Goal: Task Accomplishment & Management: Manage account settings

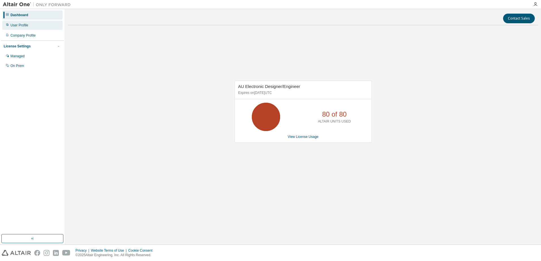
click at [32, 29] on div "User Profile" at bounding box center [32, 25] width 60 height 9
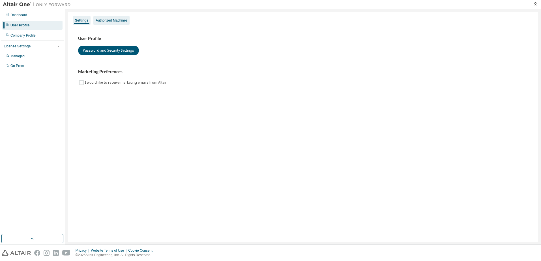
click at [123, 21] on div "Authorized Machines" at bounding box center [112, 20] width 32 height 5
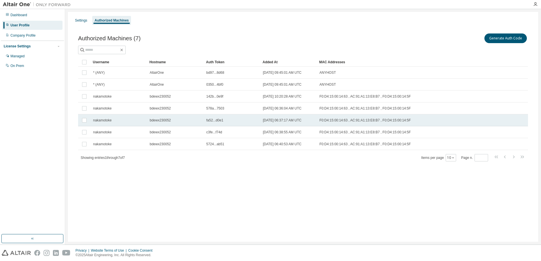
click at [105, 123] on td "nakamotoke" at bounding box center [119, 120] width 57 height 12
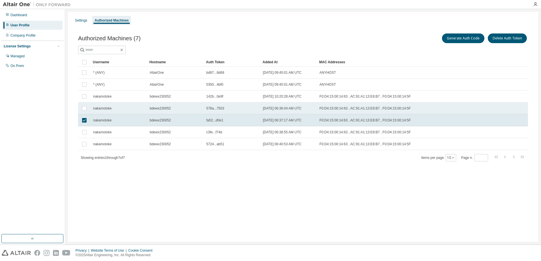
click at [106, 111] on td "nakamotoke" at bounding box center [119, 108] width 57 height 12
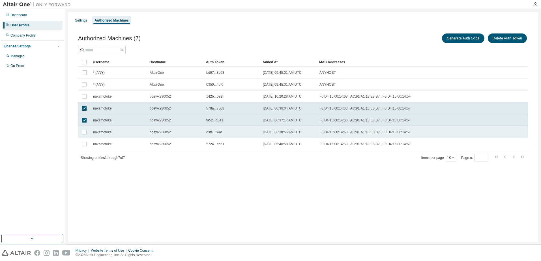
click at [106, 131] on span "nakamotoke" at bounding box center [102, 132] width 18 height 5
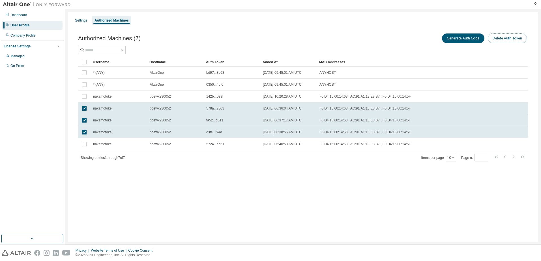
click at [505, 38] on button "Delete Auth Token" at bounding box center [507, 38] width 39 height 10
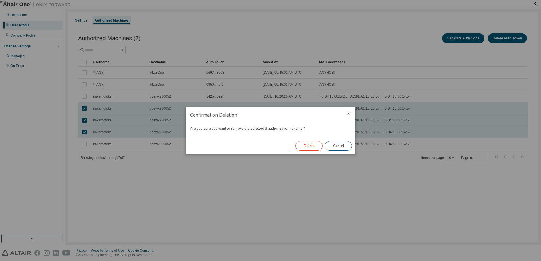
click at [318, 147] on button "Delete" at bounding box center [309, 146] width 27 height 10
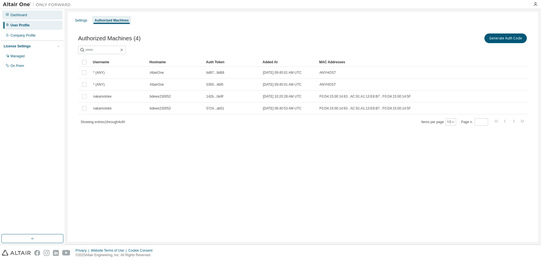
click at [30, 11] on div "Dashboard" at bounding box center [32, 14] width 60 height 9
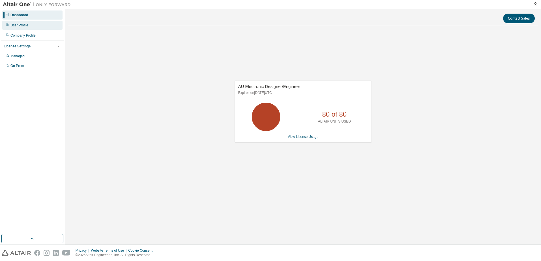
click at [31, 26] on div "User Profile" at bounding box center [32, 25] width 60 height 9
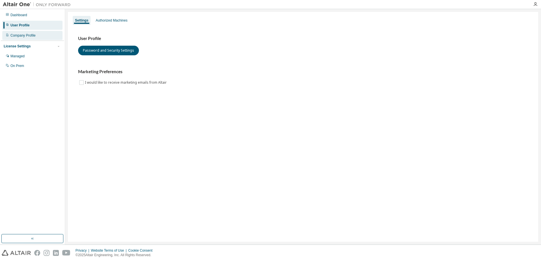
click at [34, 35] on div "Company Profile" at bounding box center [22, 35] width 25 height 5
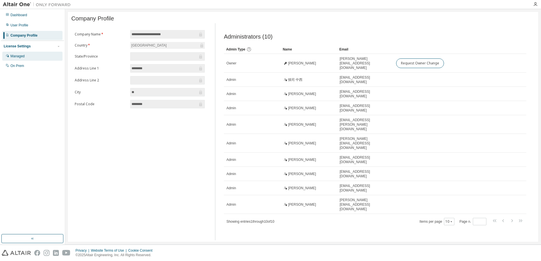
click at [30, 56] on div "Managed" at bounding box center [32, 56] width 60 height 9
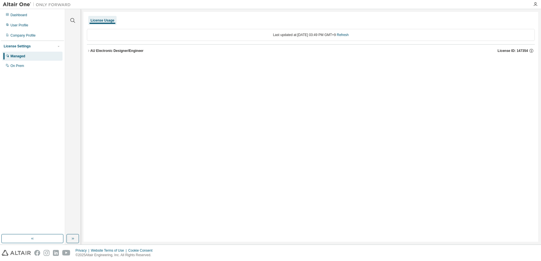
click at [87, 52] on div "License Usage Last updated at: Fri 2025-08-29 03:49 PM GMT+9 Refresh AU Electro…" at bounding box center [311, 126] width 455 height 229
click at [88, 52] on icon "button" at bounding box center [88, 51] width 1 height 2
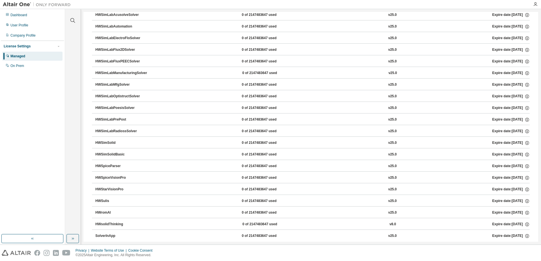
scroll to position [1369, 0]
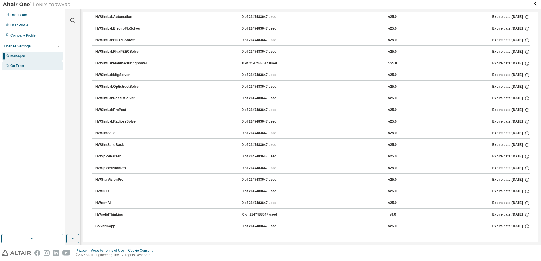
click at [22, 66] on div "On Prem" at bounding box center [17, 65] width 14 height 5
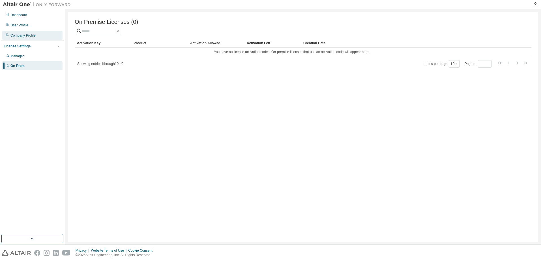
click at [29, 35] on div "Company Profile" at bounding box center [22, 35] width 25 height 5
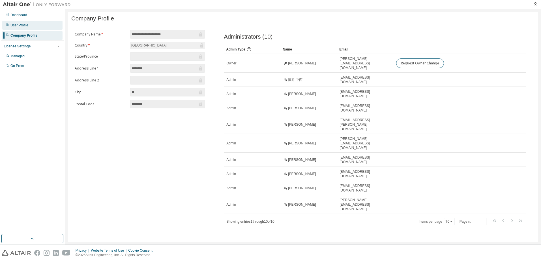
click at [17, 27] on div "User Profile" at bounding box center [19, 25] width 18 height 5
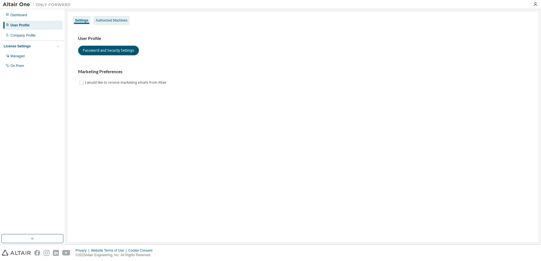
click at [115, 20] on div "Authorized Machines" at bounding box center [112, 20] width 32 height 5
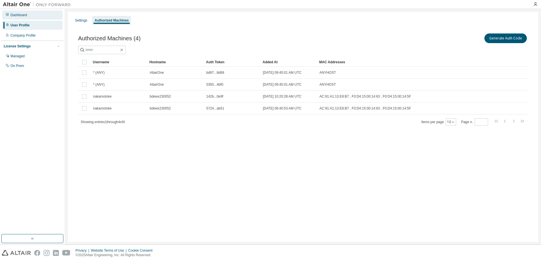
click at [31, 16] on div "Dashboard" at bounding box center [32, 14] width 60 height 9
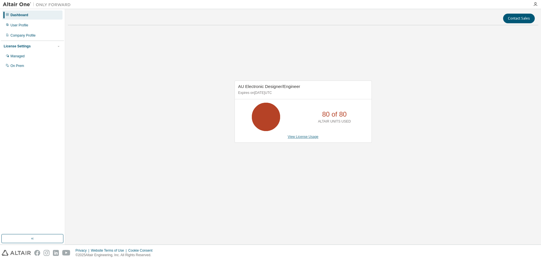
click at [302, 135] on link "View License Usage" at bounding box center [303, 136] width 31 height 4
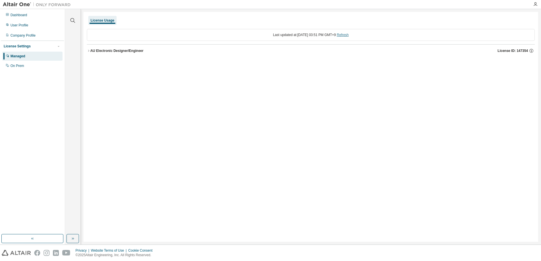
click at [346, 36] on link "Refresh" at bounding box center [343, 35] width 12 height 4
click at [98, 50] on div "AU Electronic Designer/Engineer" at bounding box center [116, 50] width 53 height 5
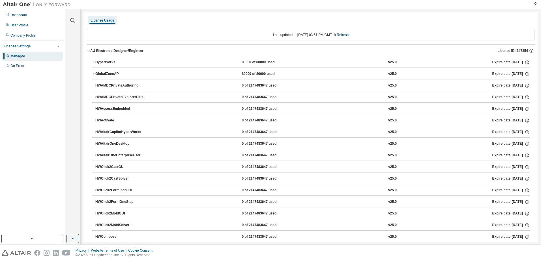
click at [112, 61] on div "HyperWorks" at bounding box center [120, 62] width 51 height 5
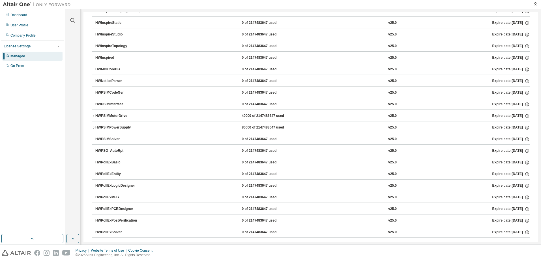
scroll to position [1588, 0]
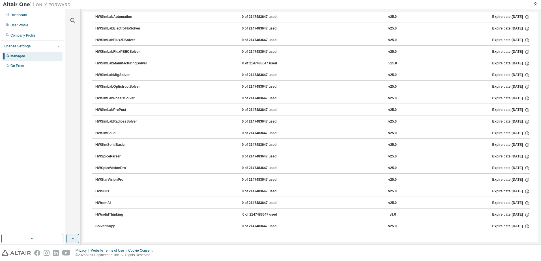
click at [68, 237] on button "button" at bounding box center [73, 238] width 12 height 9
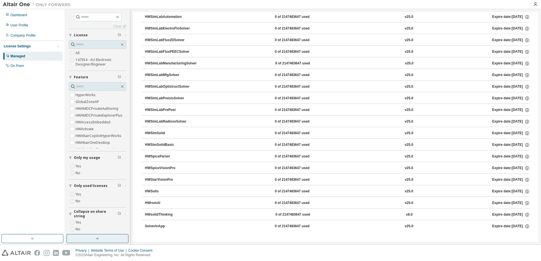
click at [80, 237] on button "button" at bounding box center [98, 238] width 62 height 9
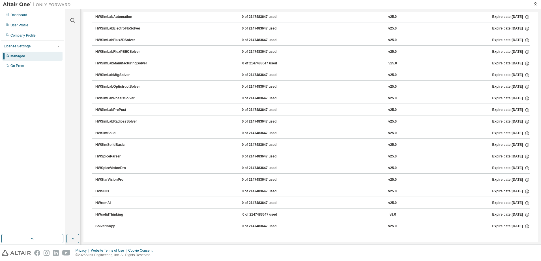
click at [41, 241] on button "button" at bounding box center [32, 238] width 62 height 9
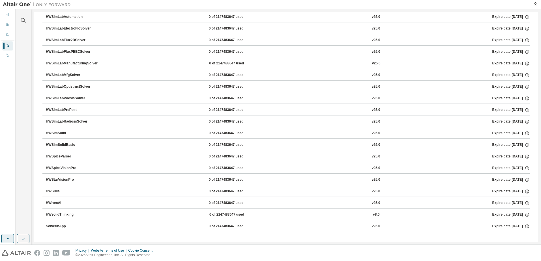
click at [8, 240] on icon "button" at bounding box center [7, 238] width 5 height 5
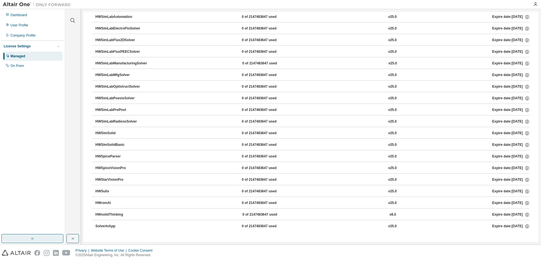
click at [10, 47] on div "License Settings" at bounding box center [17, 46] width 27 height 5
click at [10, 46] on div "License Settings" at bounding box center [17, 46] width 27 height 5
click at [17, 67] on div "On Prem" at bounding box center [17, 65] width 14 height 5
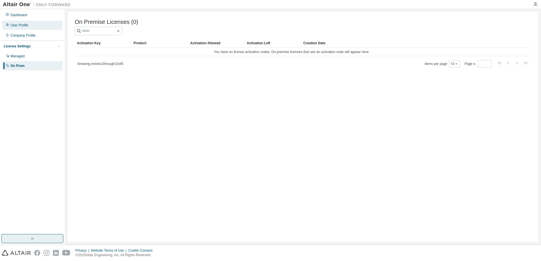
click at [22, 25] on div "User Profile" at bounding box center [19, 25] width 18 height 5
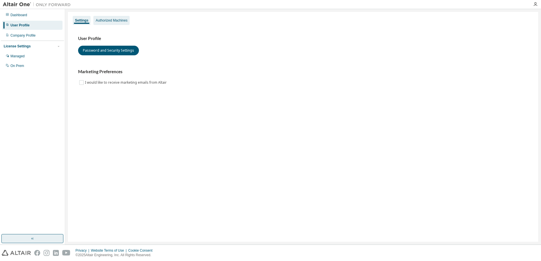
click at [118, 22] on div "Authorized Machines" at bounding box center [112, 20] width 32 height 5
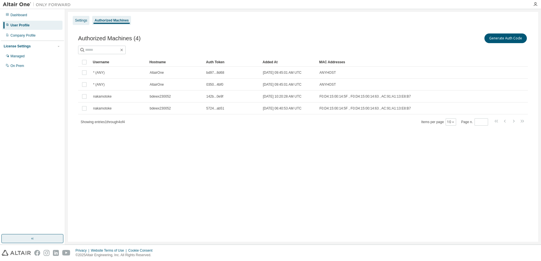
click at [82, 23] on div "Settings" at bounding box center [81, 20] width 17 height 9
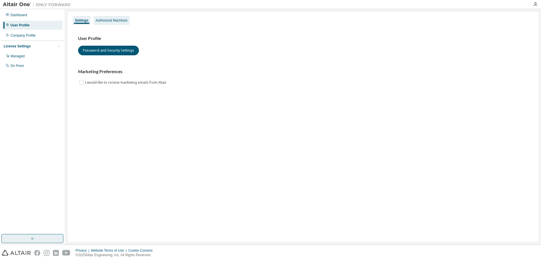
click at [106, 24] on div "Authorized Machines" at bounding box center [111, 20] width 36 height 9
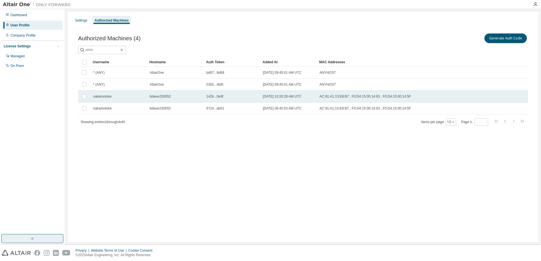
click at [111, 98] on span "nakamotoke" at bounding box center [102, 96] width 18 height 5
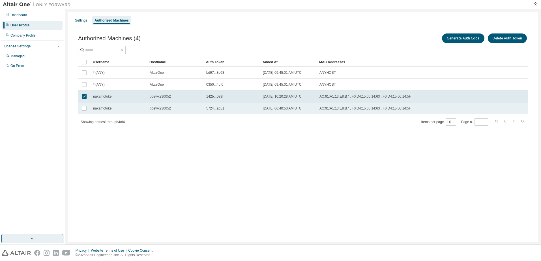
click at [100, 108] on span "nakamotoke" at bounding box center [102, 108] width 18 height 5
click at [503, 40] on button "Delete Auth Token" at bounding box center [507, 38] width 39 height 10
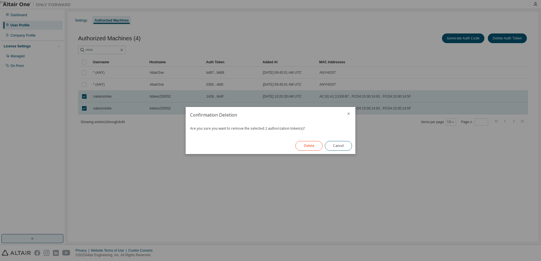
click at [316, 149] on button "Delete" at bounding box center [309, 146] width 27 height 10
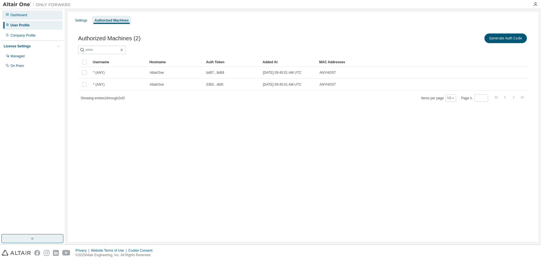
click at [34, 16] on div "Dashboard" at bounding box center [32, 14] width 60 height 9
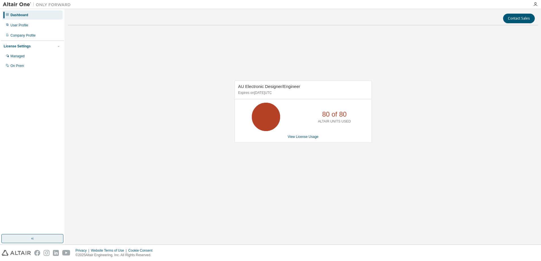
click at [172, 125] on div "AU Electronic Designer/Engineer Expires on August 1, 2026 UTC 80 of 80 ALTAIR U…" at bounding box center [303, 114] width 471 height 169
click at [23, 29] on div "User Profile" at bounding box center [32, 25] width 60 height 9
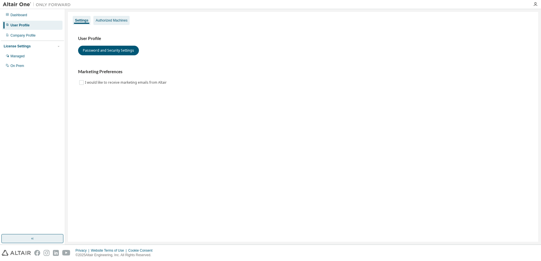
click at [98, 24] on div "Authorized Machines" at bounding box center [111, 20] width 36 height 9
click at [113, 23] on div "Authorized Machines" at bounding box center [111, 20] width 36 height 9
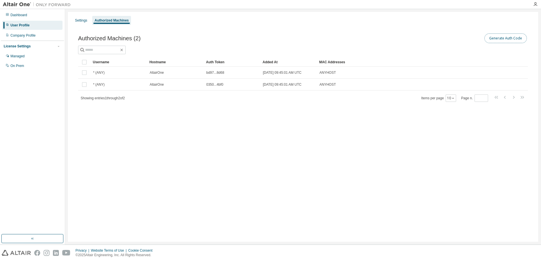
click at [508, 35] on button "Generate Auth Code" at bounding box center [506, 38] width 42 height 10
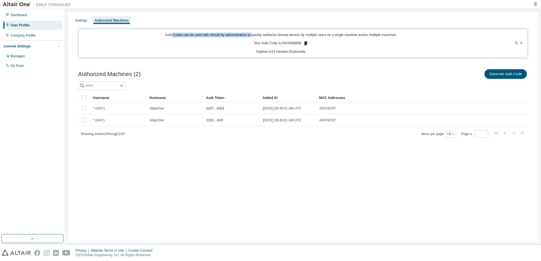
drag, startPoint x: 172, startPoint y: 36, endPoint x: 253, endPoint y: 37, distance: 80.7
click at [253, 37] on p "Auth Codes can be used with Almutil by administrators to quickly authorize lice…" at bounding box center [281, 35] width 398 height 5
drag, startPoint x: 253, startPoint y: 37, endPoint x: 208, endPoint y: 42, distance: 45.6
click at [208, 42] on div "Auth Codes can be used with Almutil by administrators to quickly authorize lice…" at bounding box center [281, 44] width 398 height 22
click at [120, 20] on div "Authorized Machines" at bounding box center [112, 20] width 34 height 5
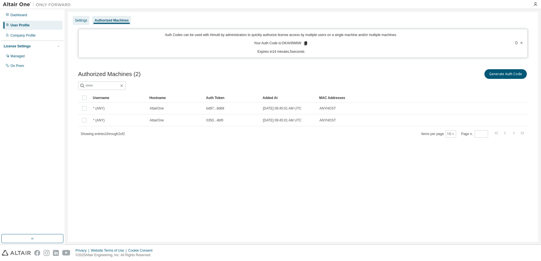
click at [82, 18] on div "Settings" at bounding box center [81, 20] width 17 height 9
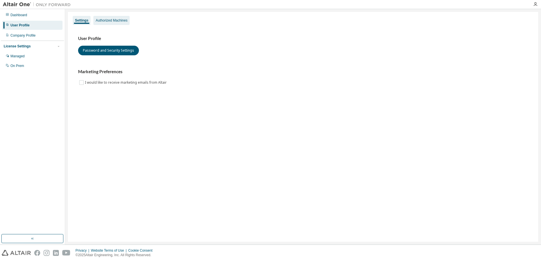
click at [111, 18] on div "Authorized Machines" at bounding box center [111, 20] width 36 height 9
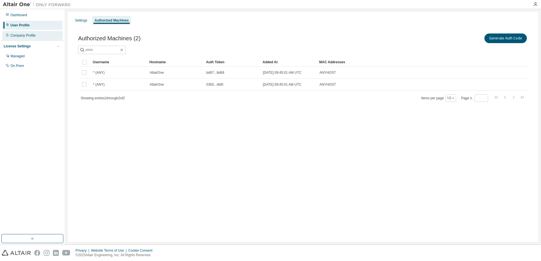
click at [25, 35] on div "Company Profile" at bounding box center [22, 35] width 25 height 5
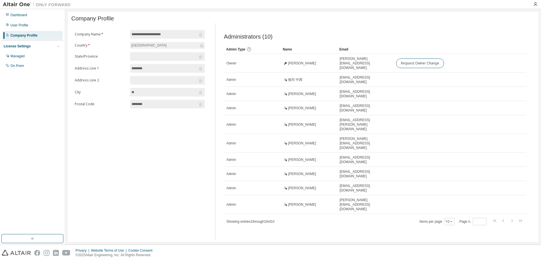
click at [36, 31] on div "Company Profile" at bounding box center [32, 35] width 60 height 9
click at [36, 28] on div "User Profile" at bounding box center [32, 25] width 60 height 9
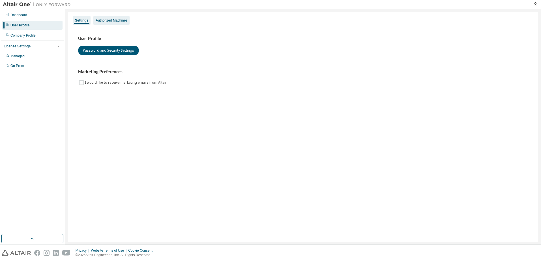
drag, startPoint x: 109, startPoint y: 19, endPoint x: 121, endPoint y: 24, distance: 13.5
click at [109, 19] on div "Authorized Machines" at bounding box center [112, 20] width 32 height 5
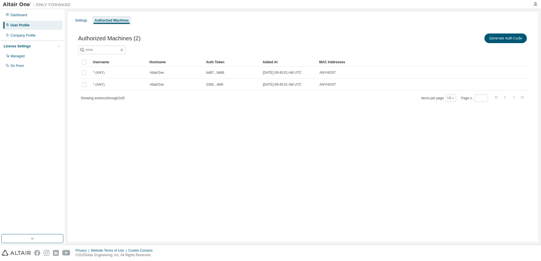
click at [534, 8] on div at bounding box center [535, 4] width 11 height 8
click at [536, 5] on icon "button" at bounding box center [535, 4] width 5 height 5
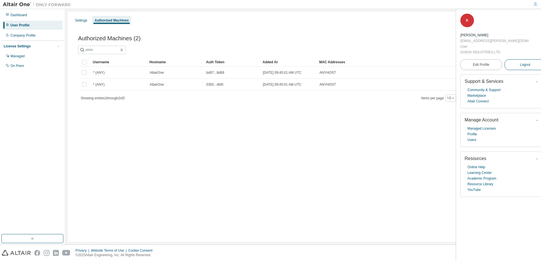
click at [520, 62] on span "Logout" at bounding box center [525, 65] width 10 height 6
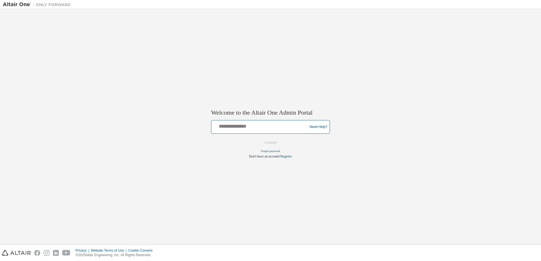
click at [241, 129] on input "text" at bounding box center [260, 125] width 93 height 8
type input "**********"
click at [276, 144] on button "Continue" at bounding box center [271, 142] width 24 height 8
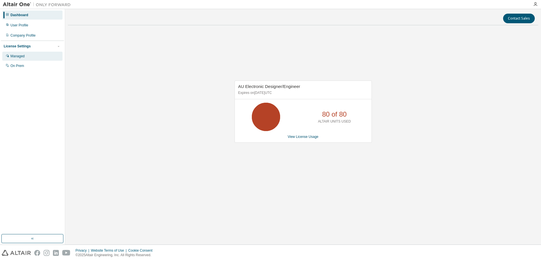
click at [24, 54] on div "Managed" at bounding box center [17, 56] width 14 height 5
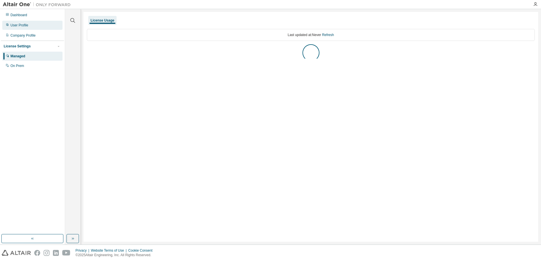
click at [32, 25] on div "User Profile" at bounding box center [32, 25] width 60 height 9
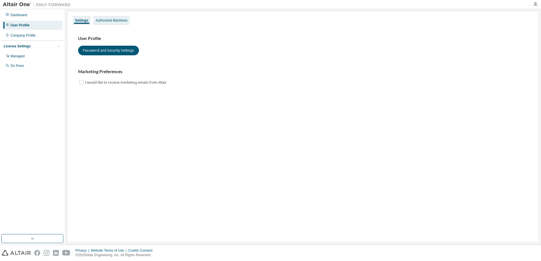
click at [110, 22] on div "Authorized Machines" at bounding box center [112, 20] width 32 height 5
click at [119, 22] on div "Authorized Machines" at bounding box center [112, 20] width 32 height 5
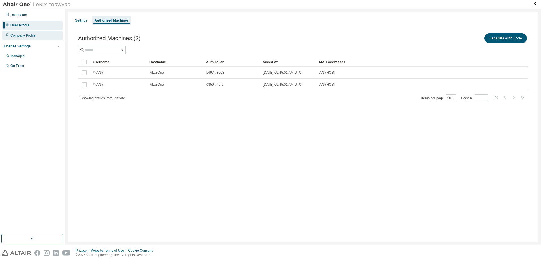
click at [37, 38] on div "Company Profile" at bounding box center [32, 35] width 60 height 9
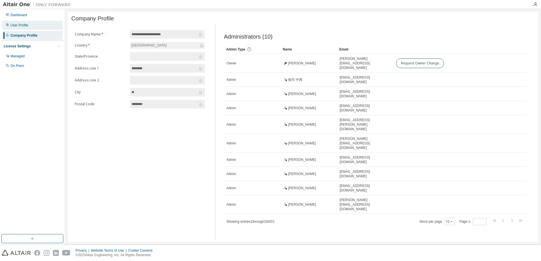
click at [39, 25] on div "User Profile" at bounding box center [32, 25] width 60 height 9
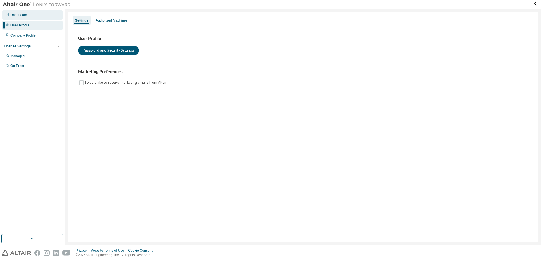
click at [39, 15] on div "Dashboard" at bounding box center [32, 14] width 60 height 9
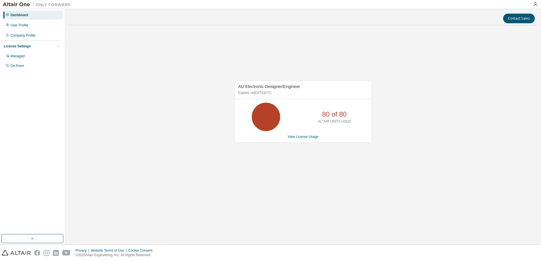
click at [341, 114] on p "80 of 80" at bounding box center [334, 114] width 25 height 10
click at [484, 65] on div "AU Electronic Designer/Engineer Expires on August 1, 2026 UTC 80 of 80 ALTAIR U…" at bounding box center [303, 114] width 471 height 169
click at [15, 24] on div "User Profile" at bounding box center [19, 25] width 18 height 5
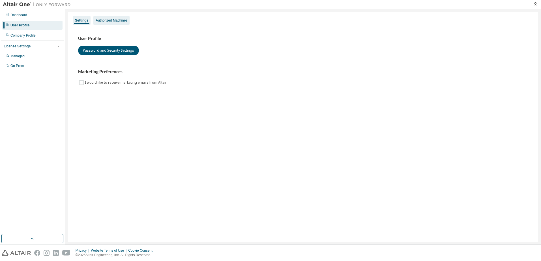
click at [110, 19] on div "Authorized Machines" at bounding box center [112, 20] width 32 height 5
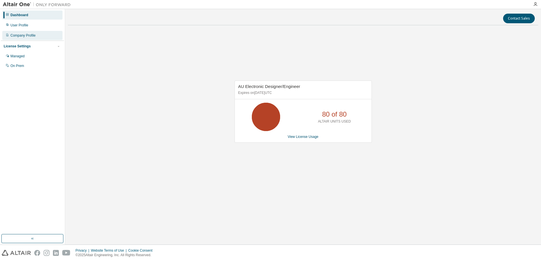
click at [25, 37] on div "Company Profile" at bounding box center [22, 35] width 25 height 5
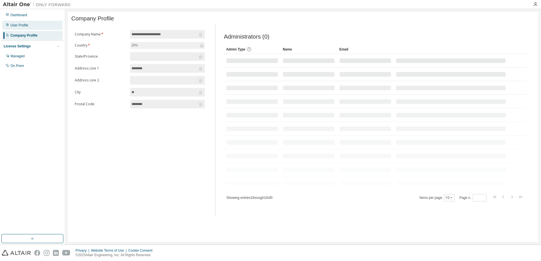
click at [29, 23] on div "User Profile" at bounding box center [32, 25] width 60 height 9
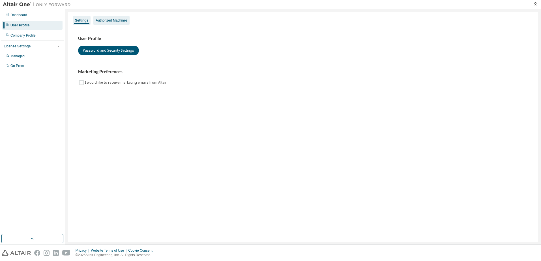
click at [123, 20] on div "Authorized Machines" at bounding box center [112, 20] width 32 height 5
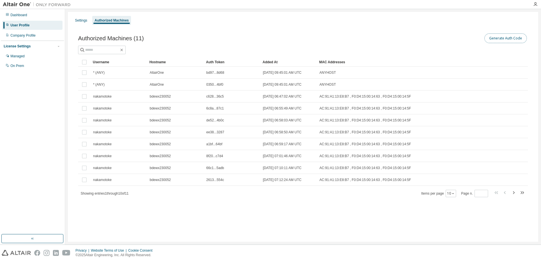
click at [498, 36] on button "Generate Auth Code" at bounding box center [506, 38] width 42 height 10
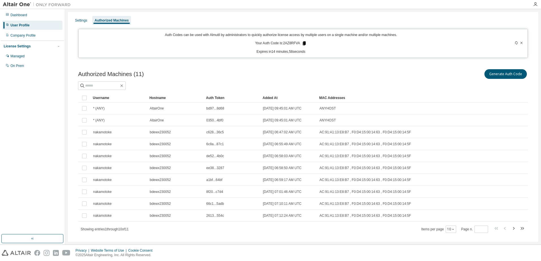
click at [303, 42] on icon at bounding box center [304, 43] width 3 height 4
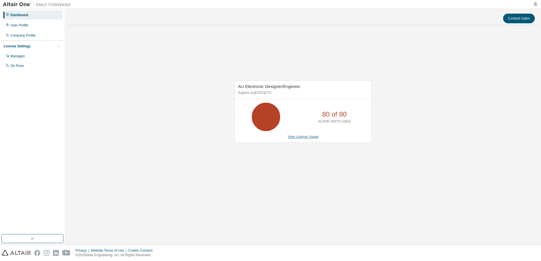
click at [314, 137] on link "View License Usage" at bounding box center [303, 136] width 31 height 4
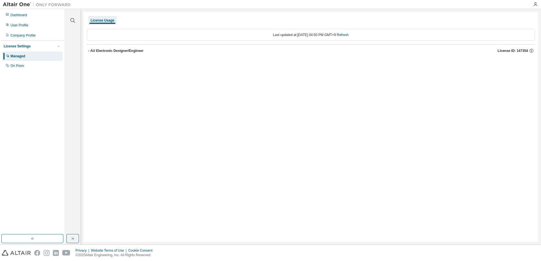
click at [124, 52] on div "AU Electronic Designer/Engineer" at bounding box center [116, 50] width 53 height 5
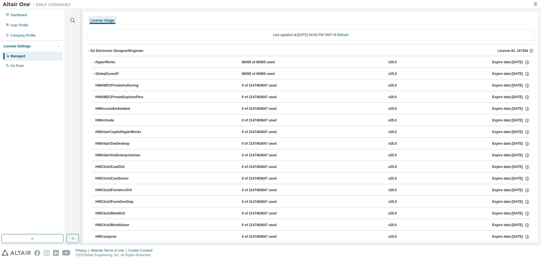
click at [102, 62] on div "HyperWorks" at bounding box center [120, 62] width 51 height 5
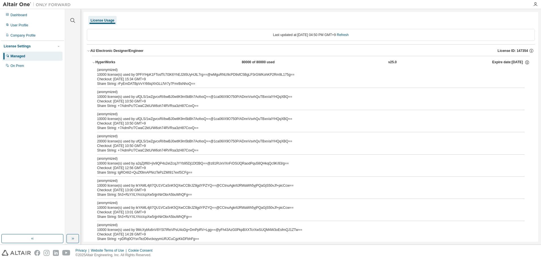
click at [102, 62] on div "HyperWorks" at bounding box center [120, 62] width 51 height 5
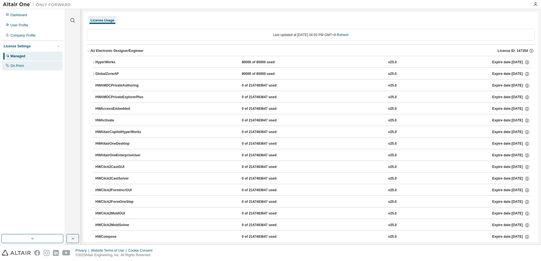
click at [29, 70] on div "On Prem" at bounding box center [32, 65] width 60 height 9
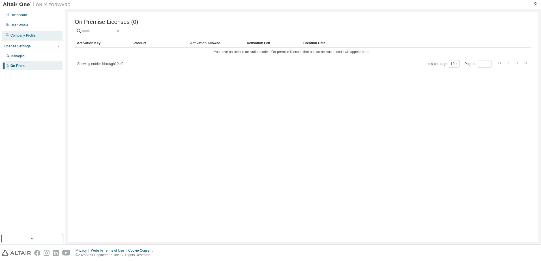
click at [31, 36] on div "Company Profile" at bounding box center [22, 35] width 25 height 5
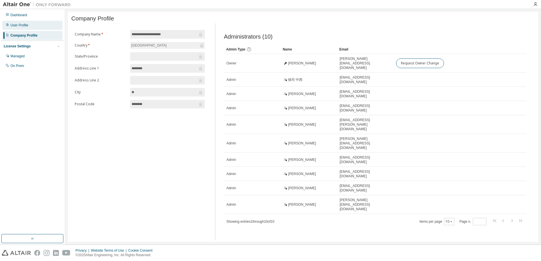
click at [32, 27] on div "User Profile" at bounding box center [32, 25] width 60 height 9
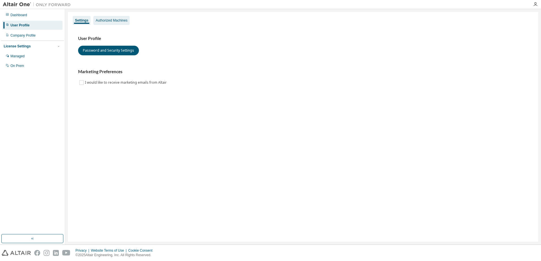
click at [106, 19] on div "Authorized Machines" at bounding box center [112, 20] width 32 height 5
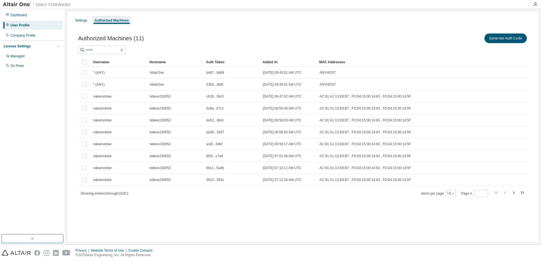
click at [514, 192] on icon "button" at bounding box center [514, 192] width 7 height 7
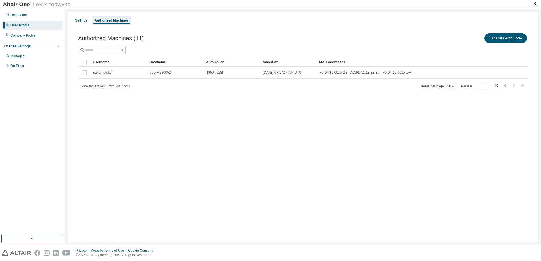
click at [505, 82] on icon "button" at bounding box center [505, 85] width 7 height 7
type input "*"
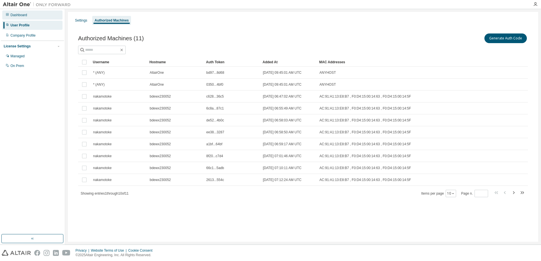
click at [10, 17] on div "Dashboard" at bounding box center [32, 14] width 60 height 9
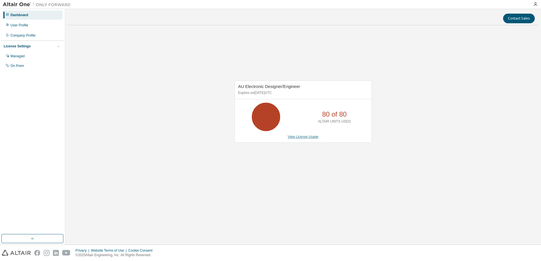
click at [312, 137] on link "View License Usage" at bounding box center [303, 136] width 31 height 4
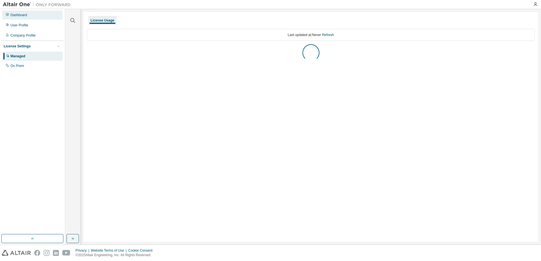
click at [17, 16] on div "Dashboard" at bounding box center [18, 15] width 17 height 5
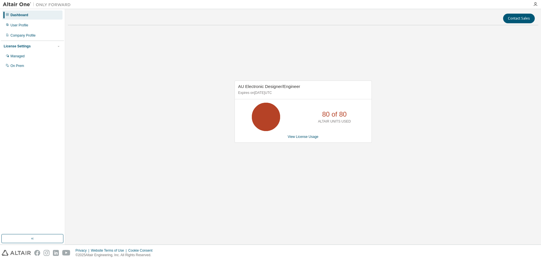
click at [338, 118] on p "80 of 80" at bounding box center [334, 114] width 25 height 10
click at [341, 122] on p "ALTAIR UNITS USED" at bounding box center [334, 121] width 33 height 5
click at [348, 117] on div "80 of 80 ALTAIR UNITS USED" at bounding box center [334, 117] width 45 height 28
